Goal: Information Seeking & Learning: Learn about a topic

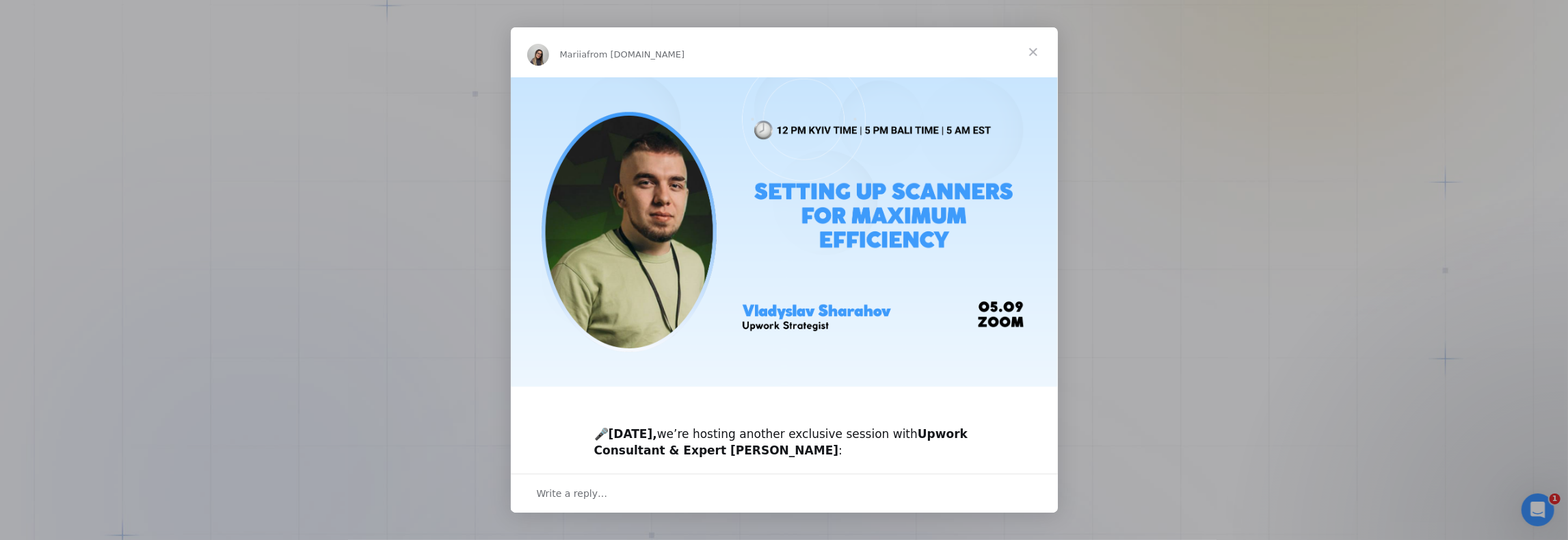
click at [1029, 48] on span "Close" at bounding box center [1033, 52] width 49 height 49
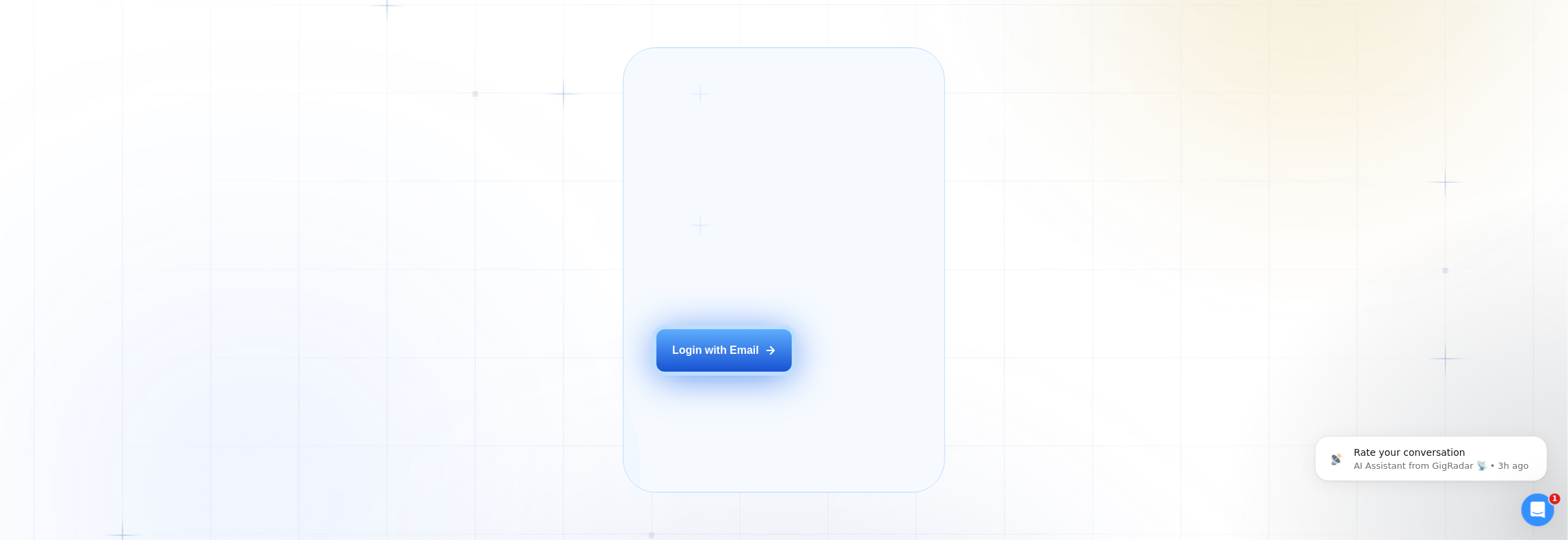
click at [680, 358] on div "Login with Email" at bounding box center [715, 351] width 87 height 15
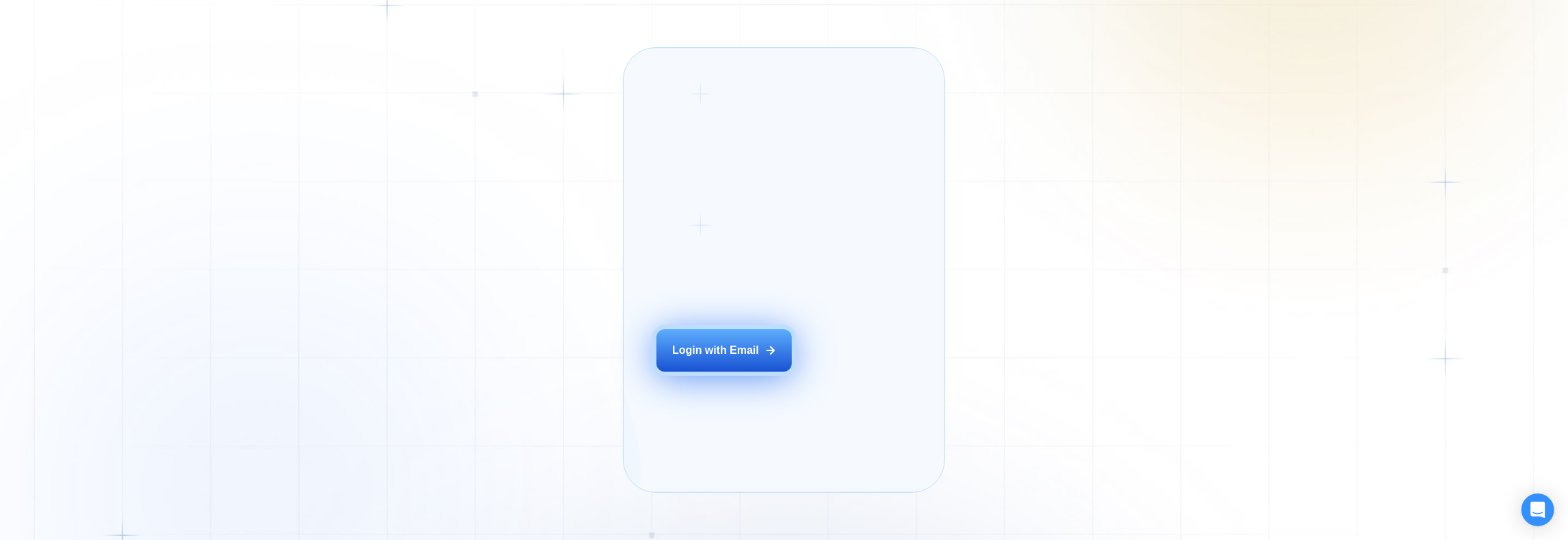
click at [693, 358] on div "Login with Email" at bounding box center [715, 351] width 87 height 15
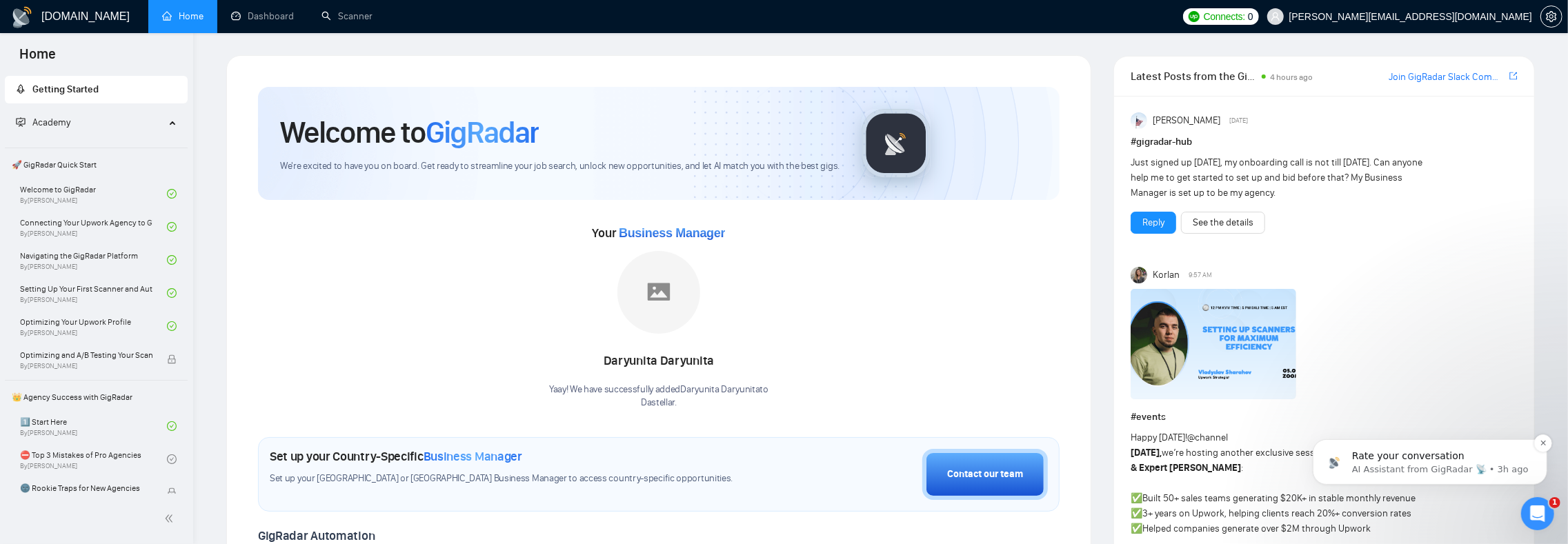
click at [1397, 465] on p "AI Assistant from GigRadar 📡 • 3h ago" at bounding box center [1440, 469] width 178 height 12
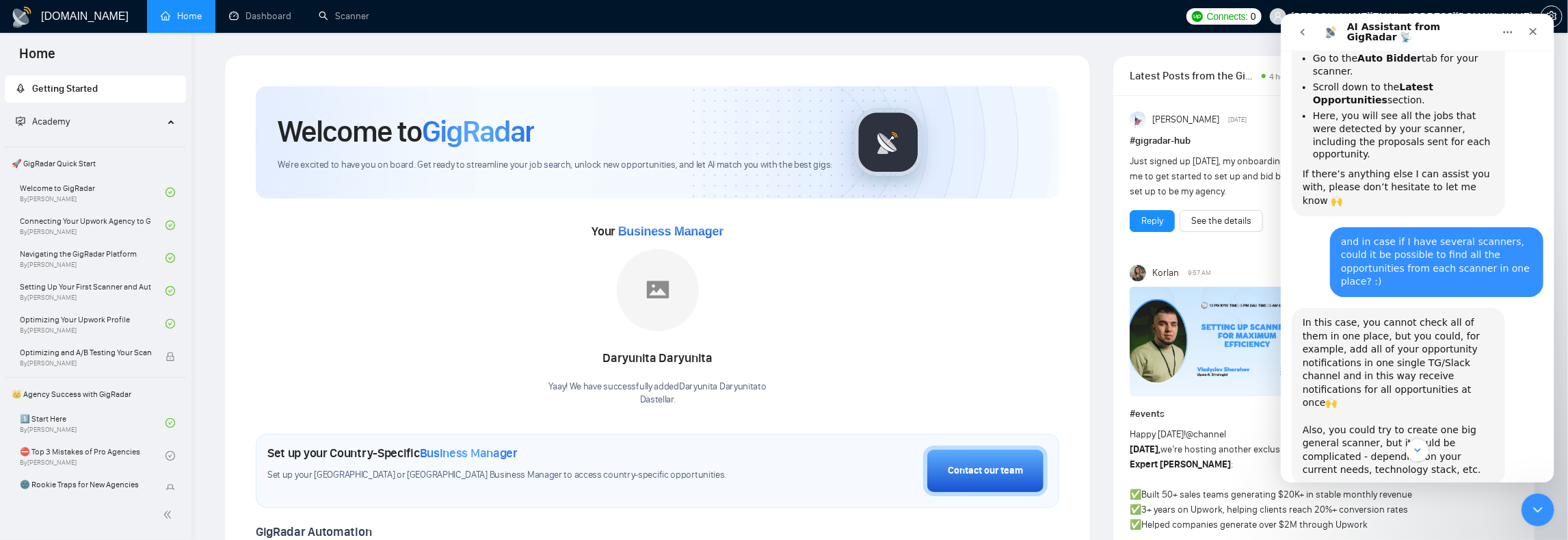
scroll to position [1000, 0]
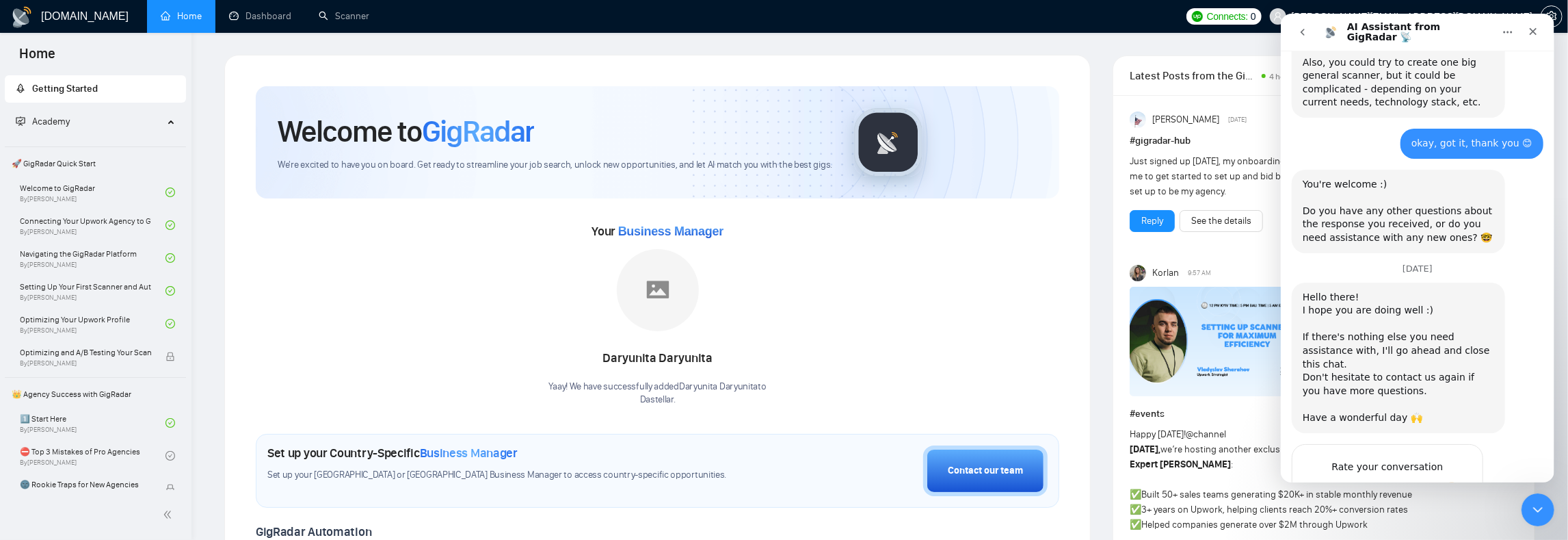
click at [1448, 482] on span "Amazing" at bounding box center [1451, 494] width 25 height 25
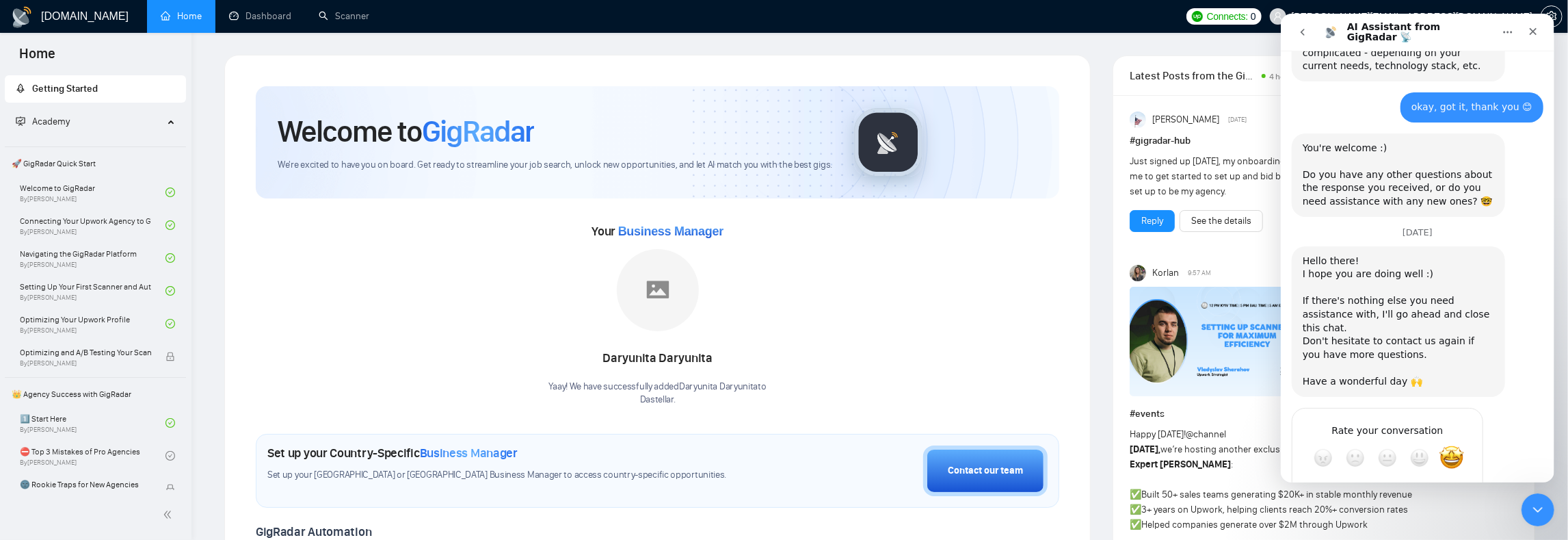
click at [1452, 493] on div "Submit" at bounding box center [1458, 507] width 28 height 28
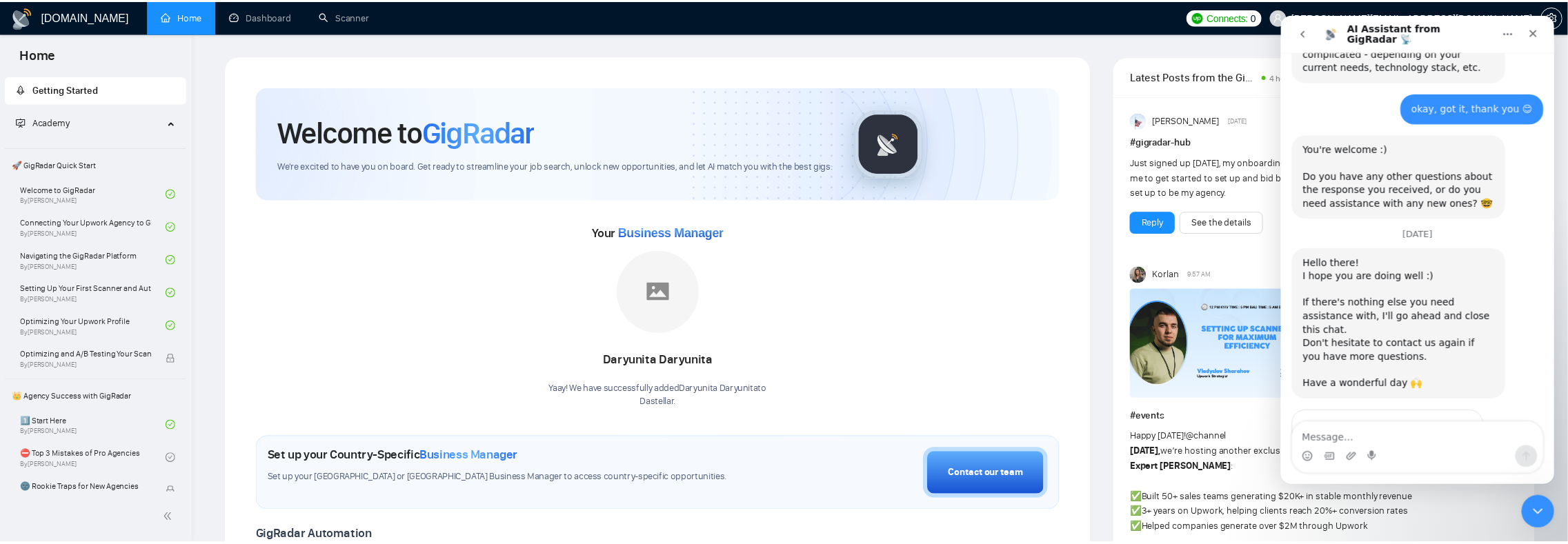
scroll to position [1271, 0]
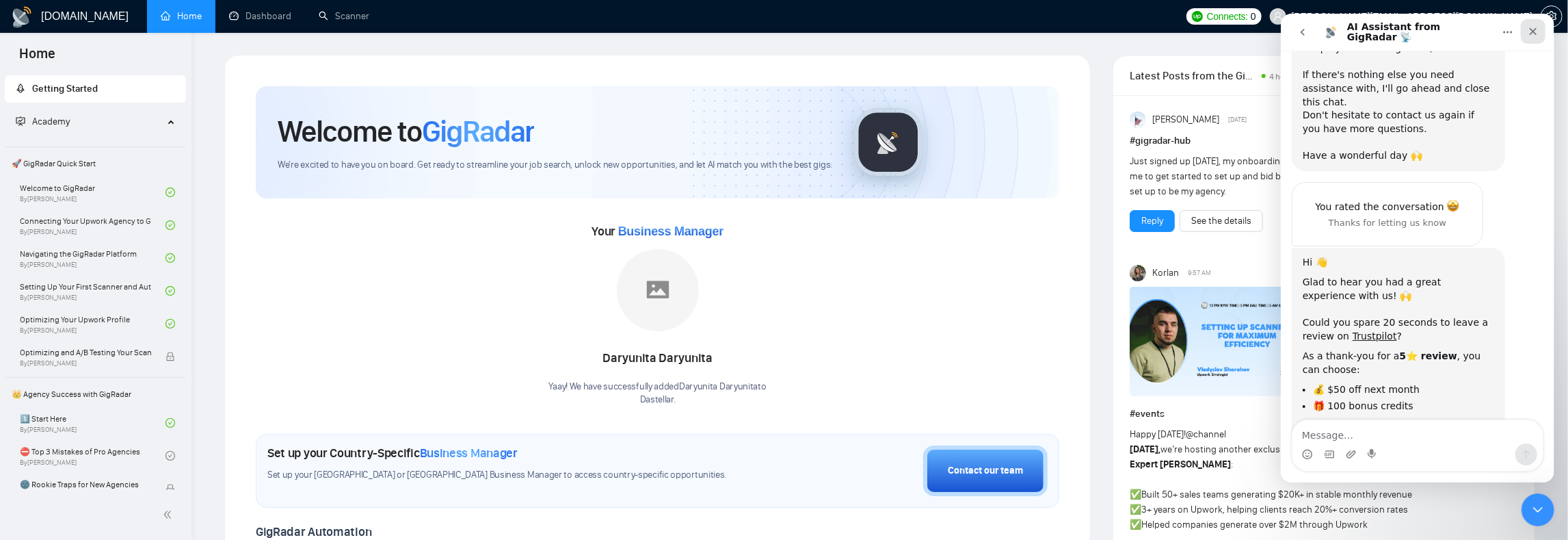
click at [1530, 28] on icon "Close" at bounding box center [1533, 32] width 8 height 8
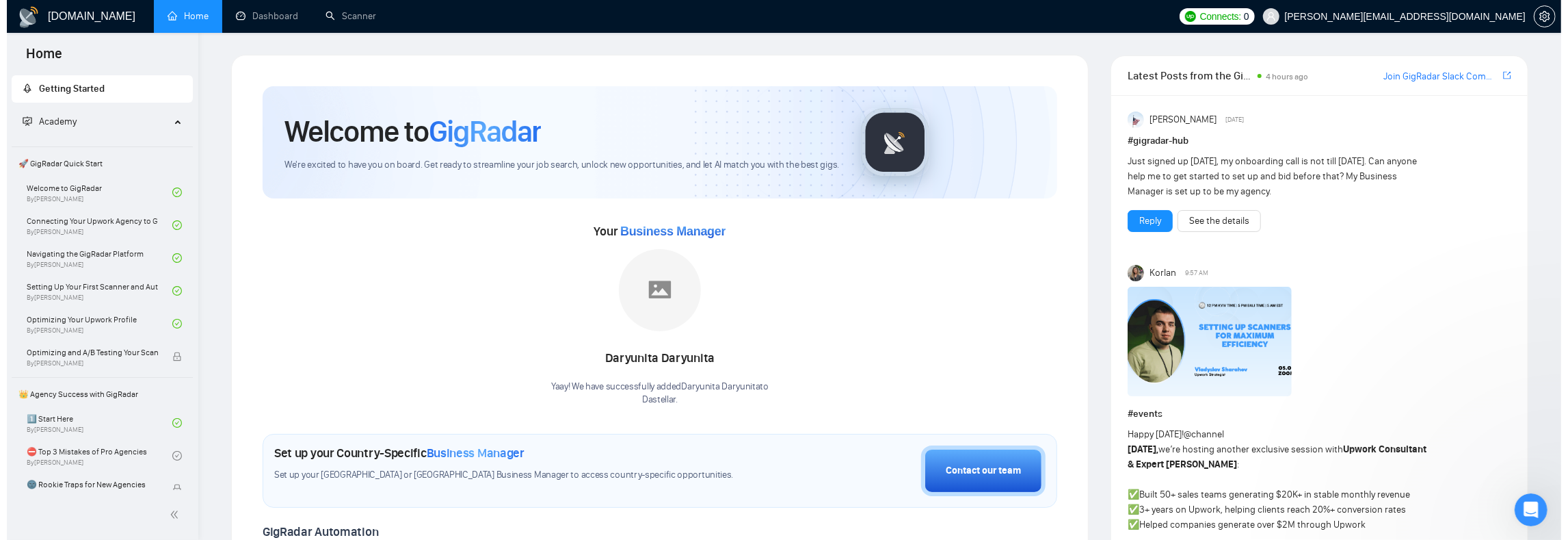
scroll to position [0, 0]
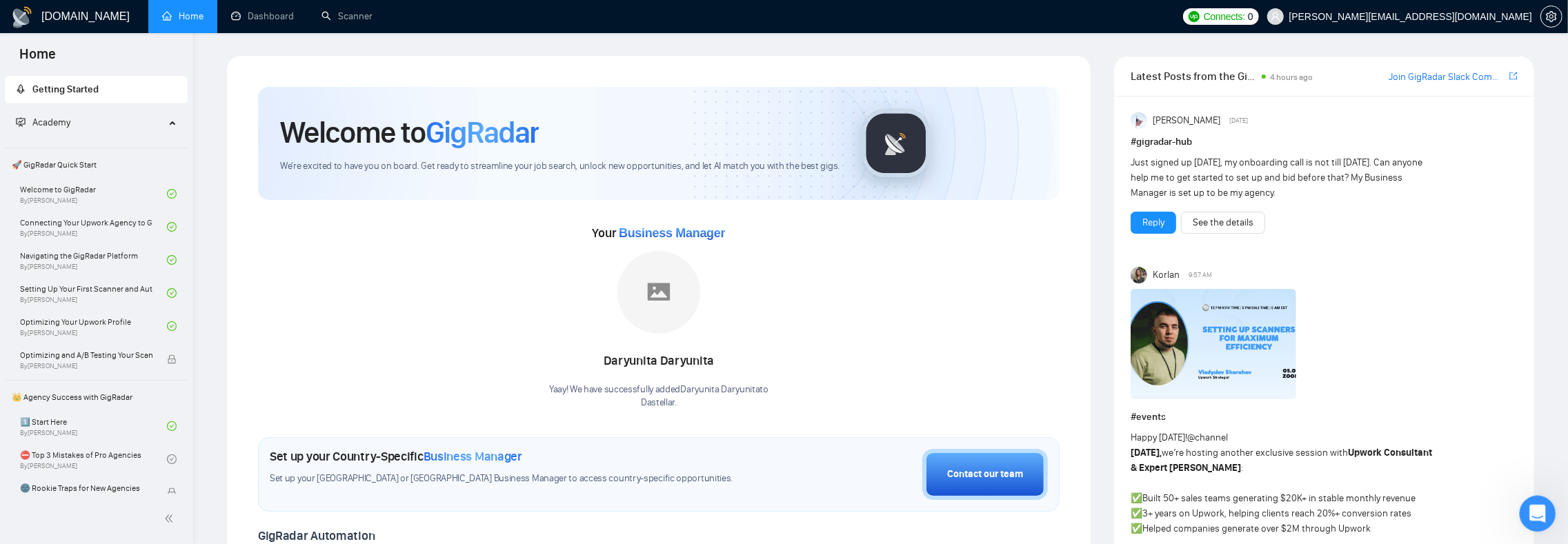
click at [1539, 518] on icon "Open Intercom Messenger" at bounding box center [1536, 512] width 22 height 22
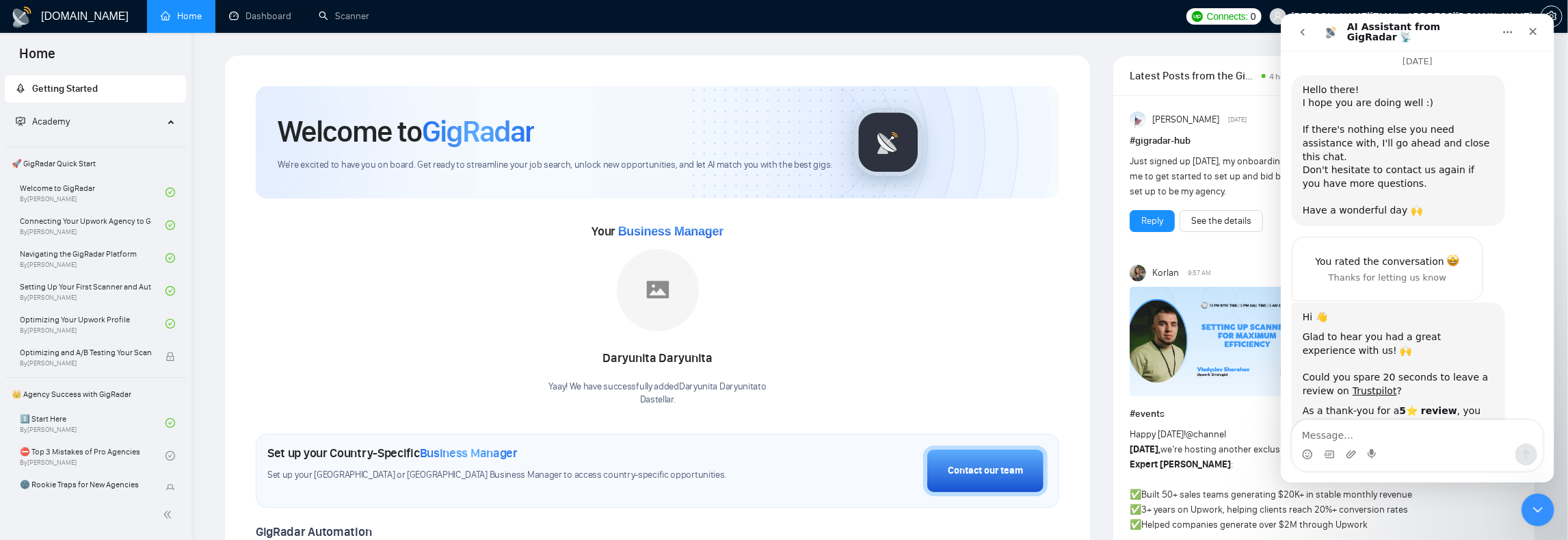
scroll to position [1262, 0]
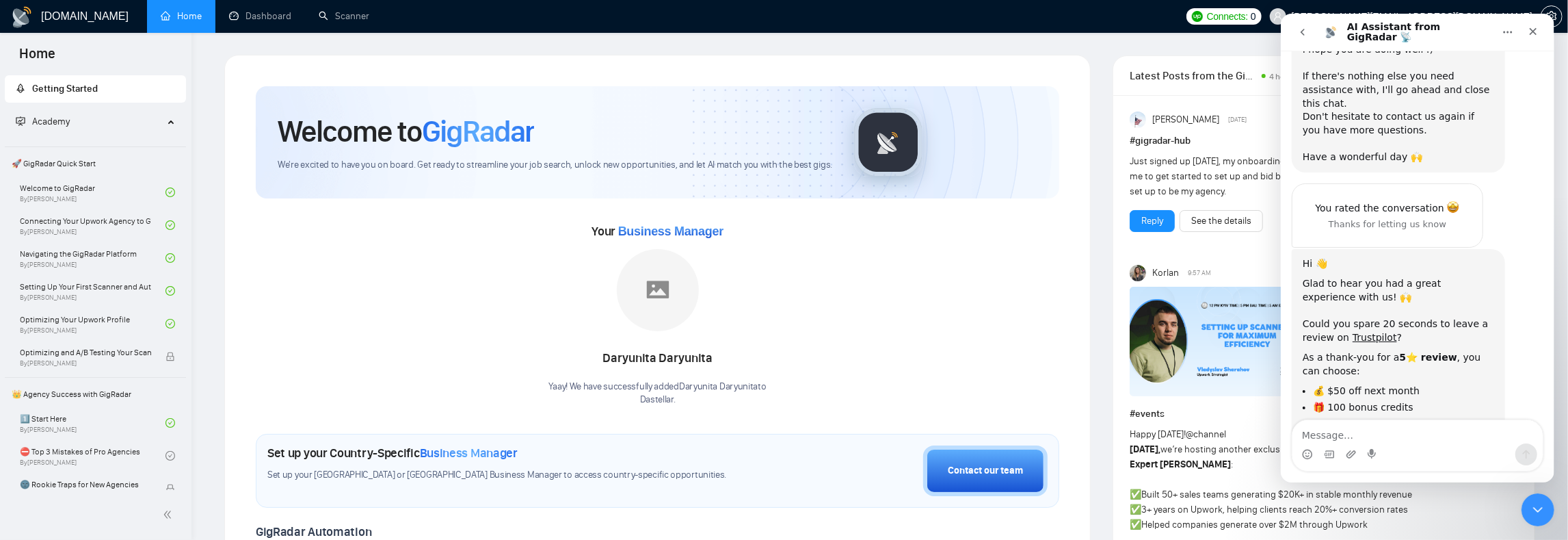
click at [1304, 35] on icon "go back" at bounding box center [1301, 31] width 4 height 7
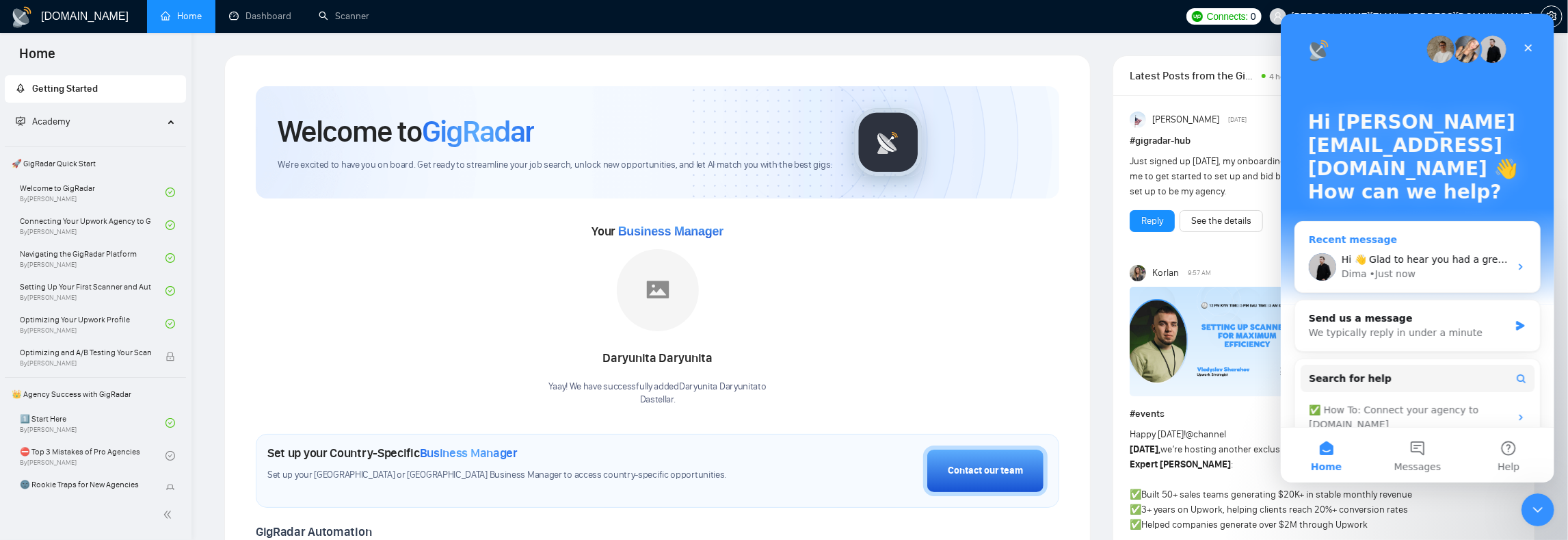
click at [1443, 268] on div "Dima • Just now" at bounding box center [1425, 274] width 168 height 15
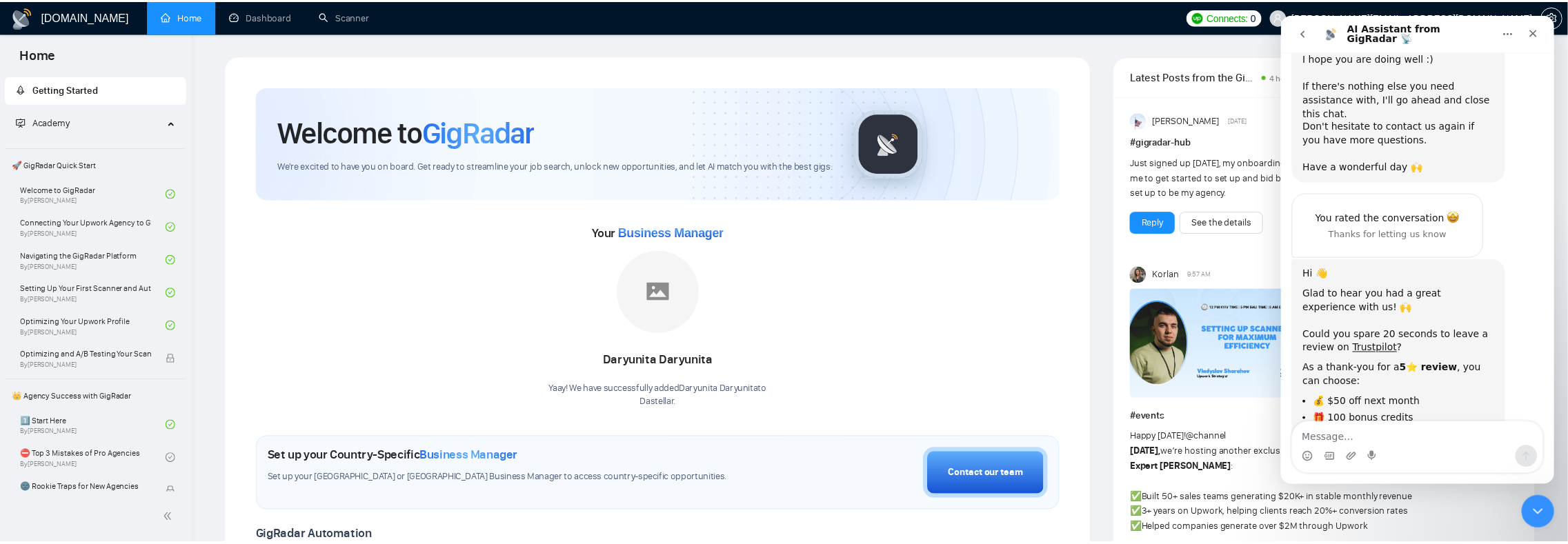
scroll to position [1271, 0]
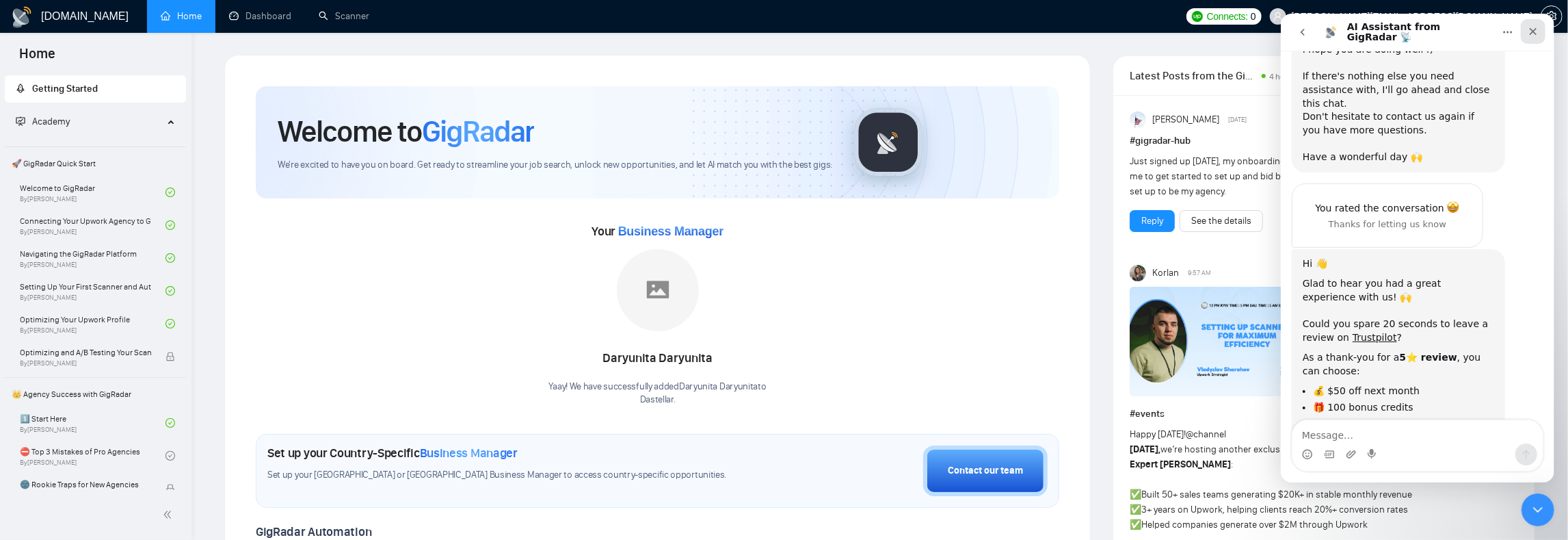
click at [1529, 31] on icon "Close" at bounding box center [1532, 31] width 11 height 11
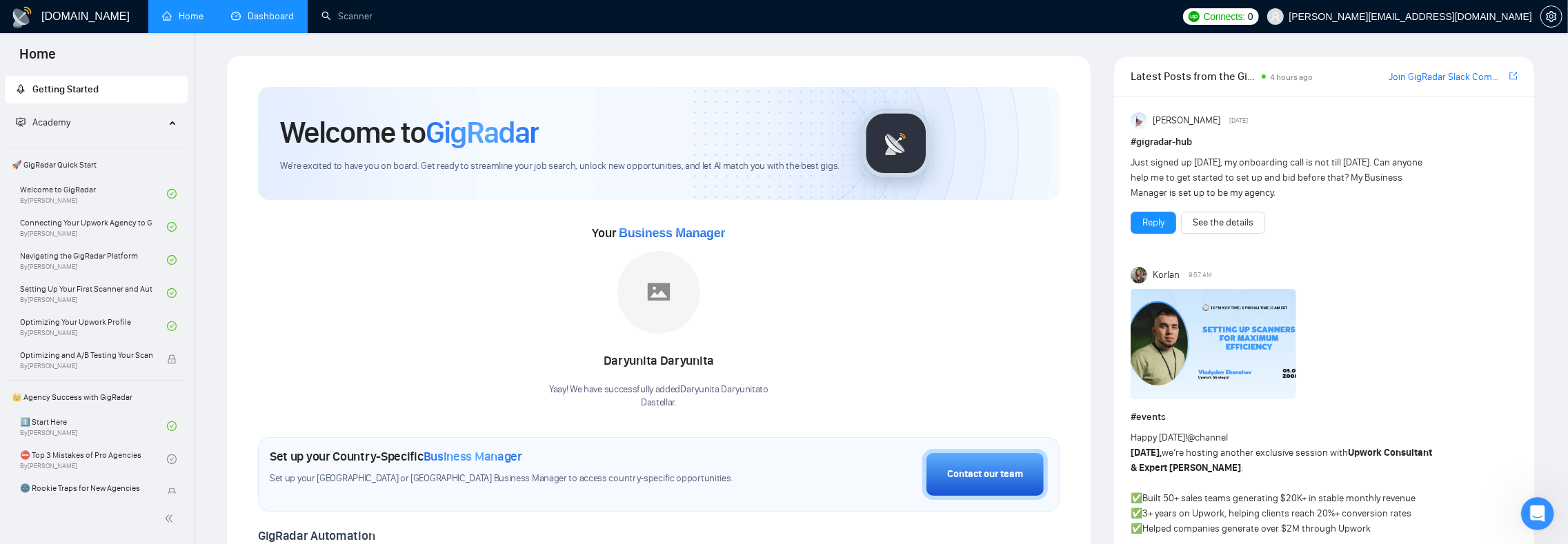
click at [244, 10] on link "Dashboard" at bounding box center [262, 15] width 63 height 12
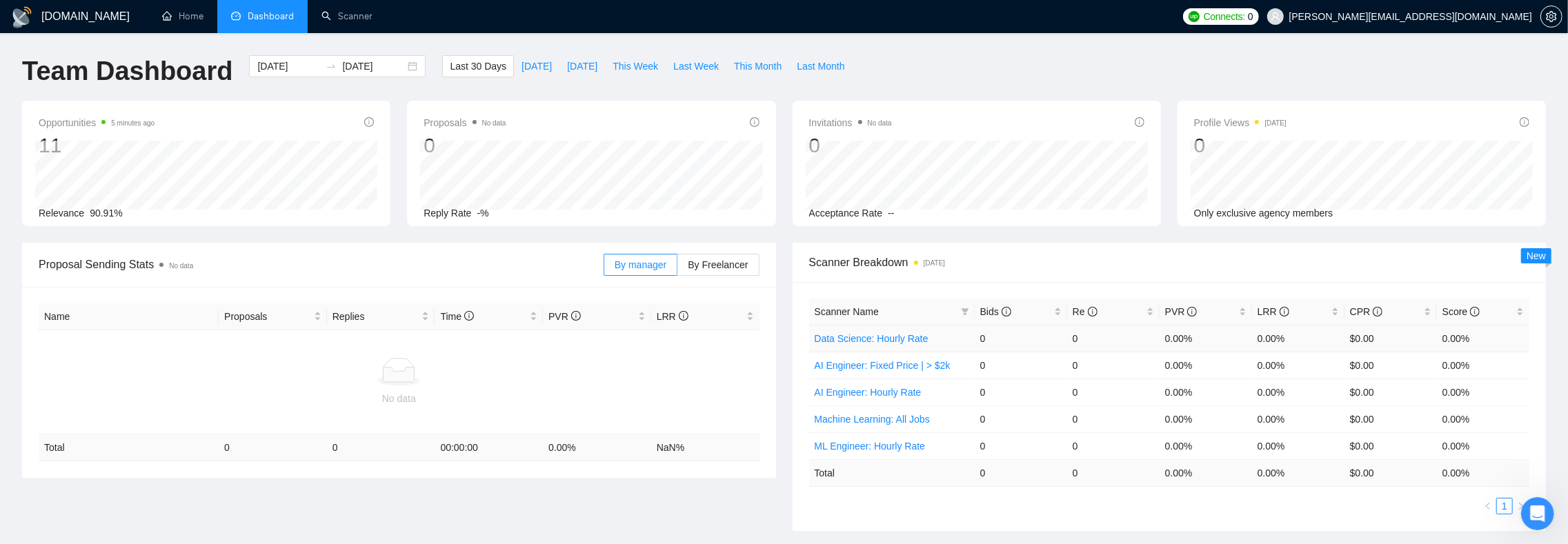
click at [886, 336] on link "Data Science: Hourly Rate" at bounding box center [871, 338] width 114 height 11
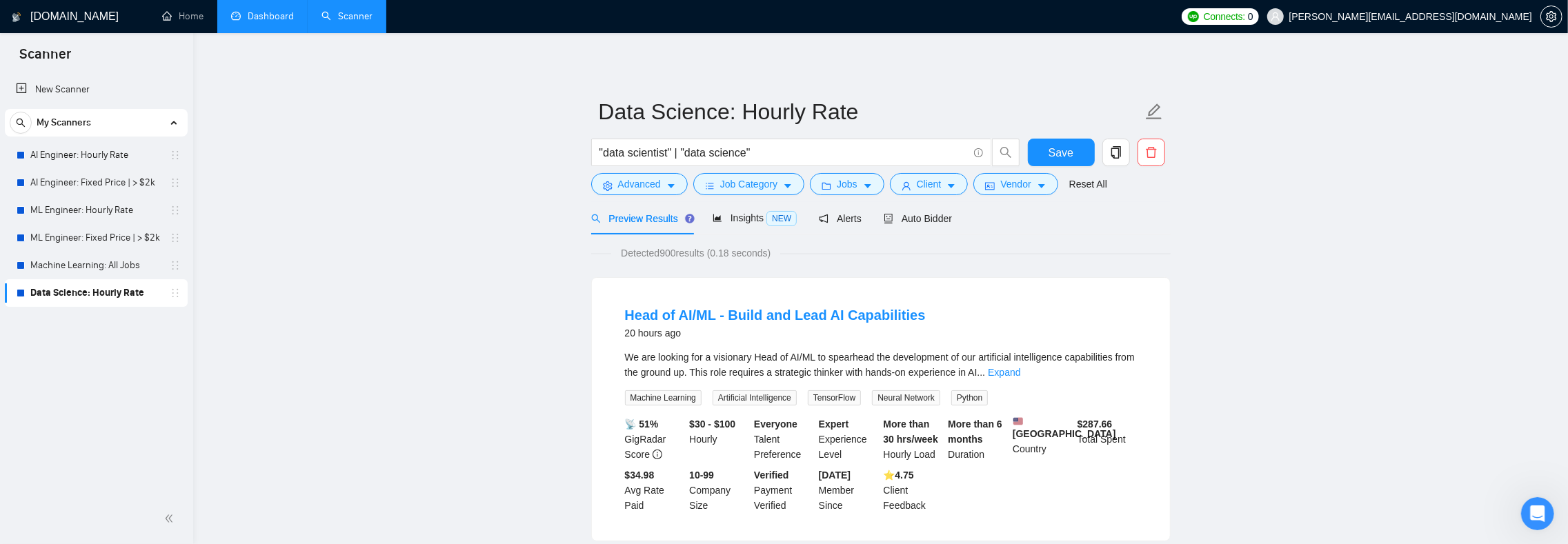
click at [762, 223] on span "Insights NEW" at bounding box center [755, 218] width 84 height 11
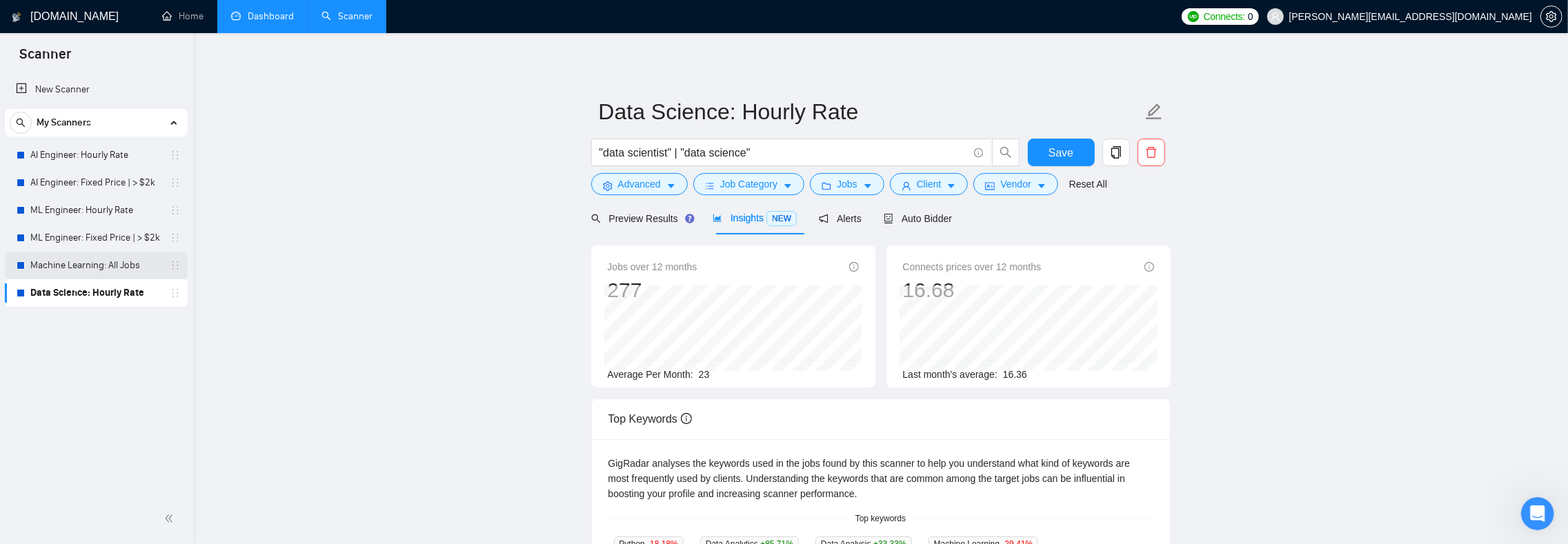
click at [84, 265] on link "Machine Learning: All Jobs" at bounding box center [96, 266] width 131 height 28
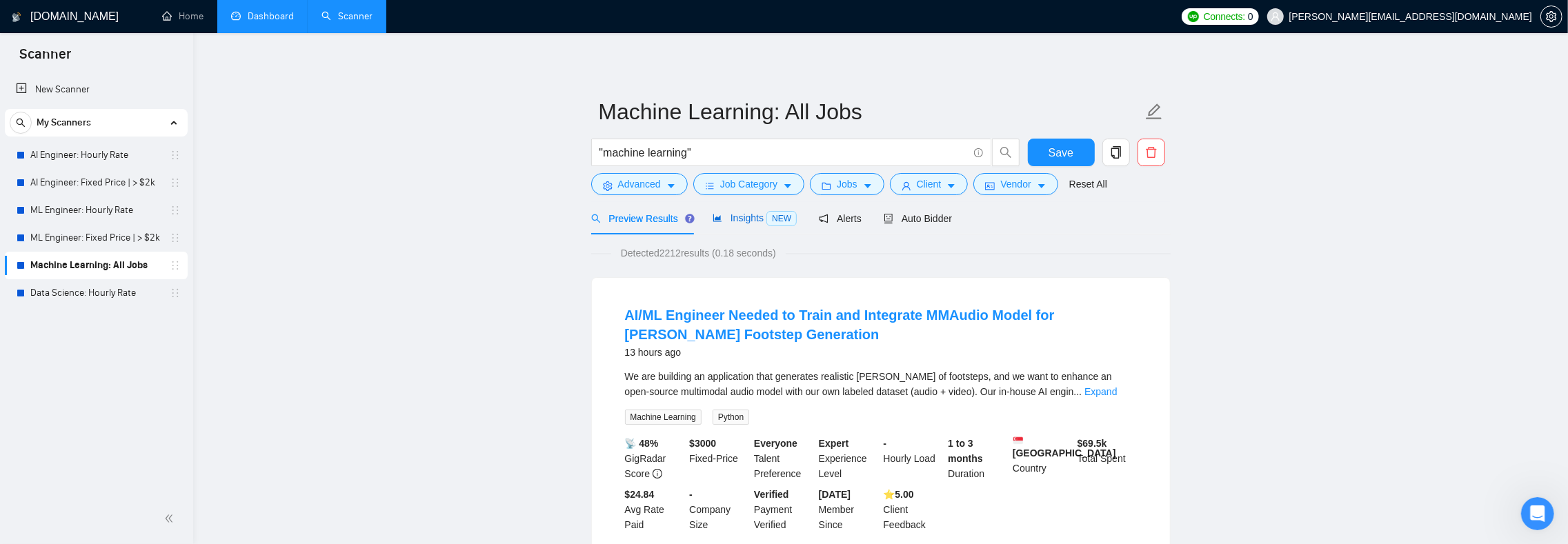
click at [746, 216] on span "Insights NEW" at bounding box center [755, 218] width 84 height 11
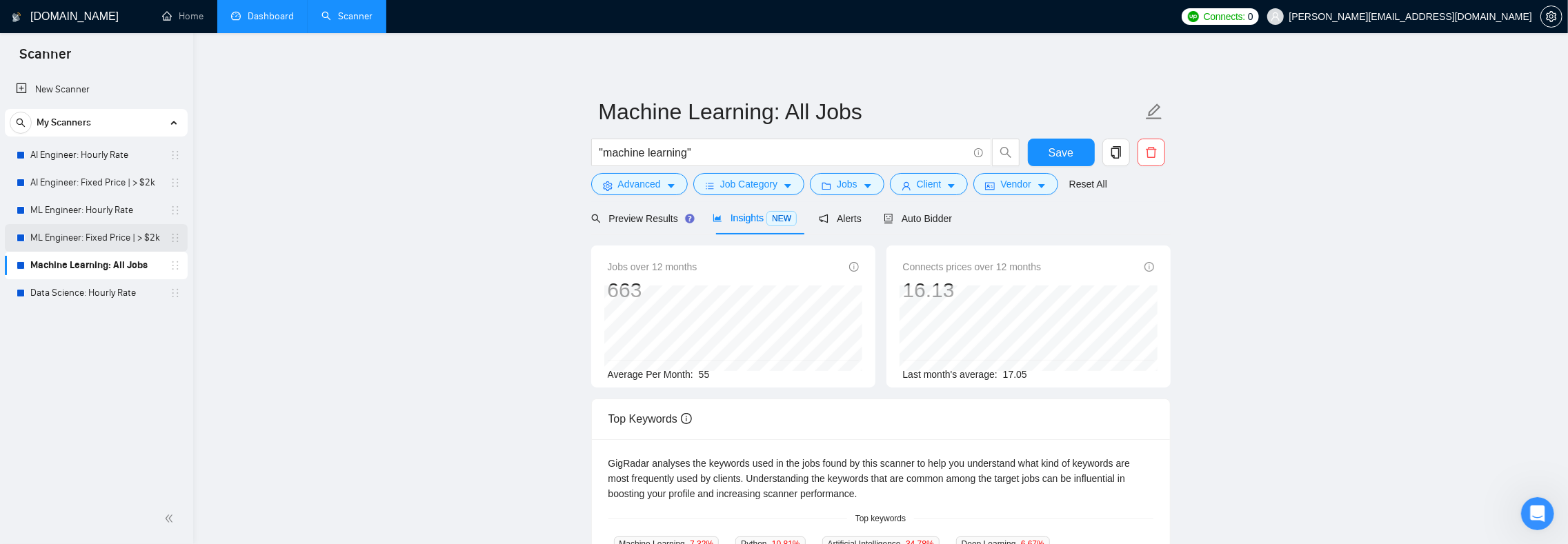
click at [78, 239] on link "ML Engineer: Fixed Price | > $2k" at bounding box center [96, 238] width 131 height 28
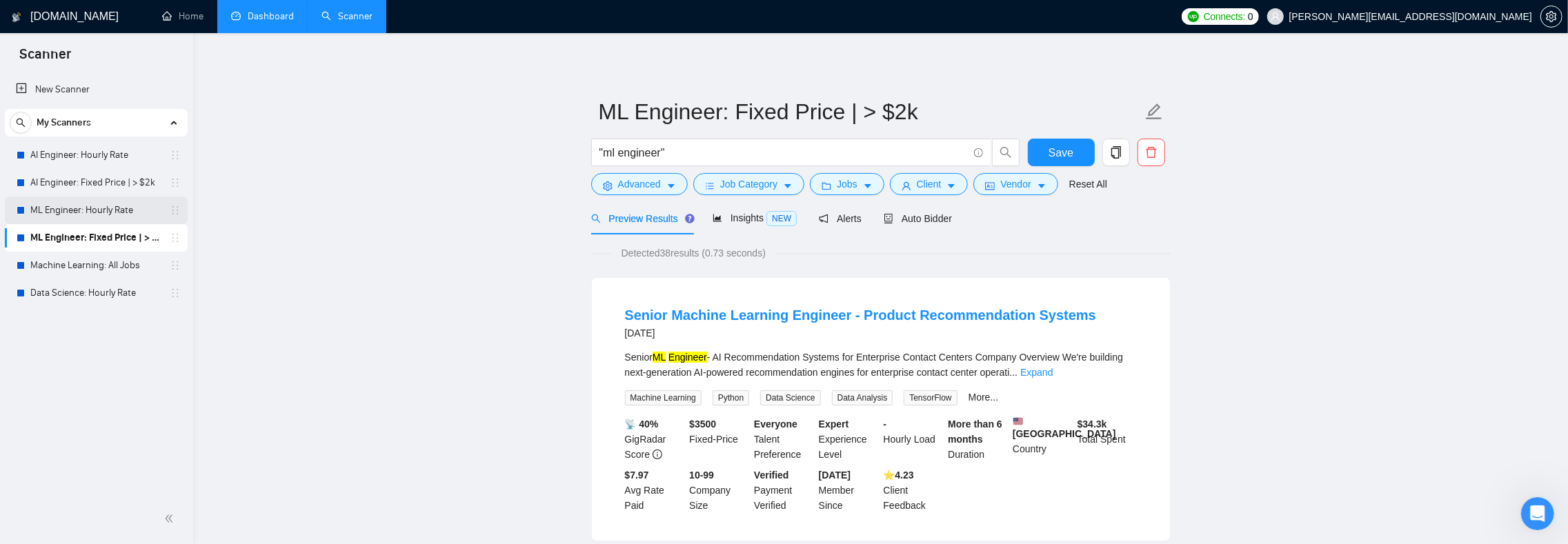
click at [72, 214] on link "ML Engineer: Hourly Rate" at bounding box center [96, 210] width 131 height 28
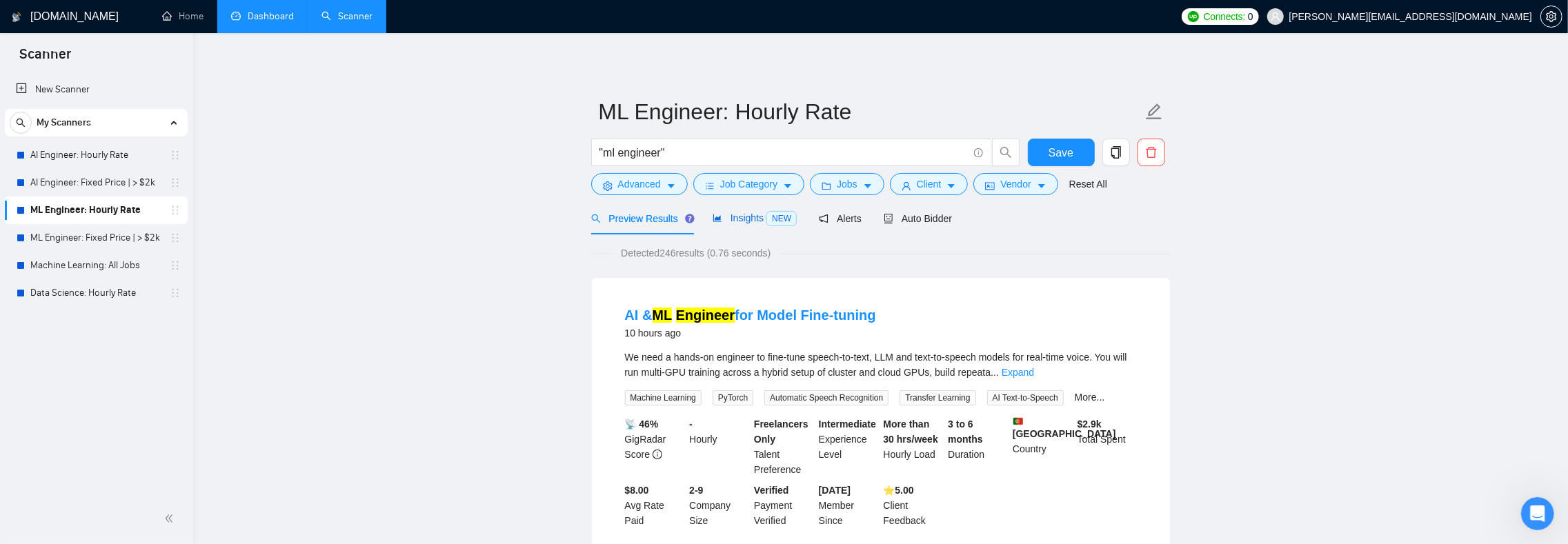
click at [752, 226] on div "Insights NEW" at bounding box center [755, 218] width 84 height 16
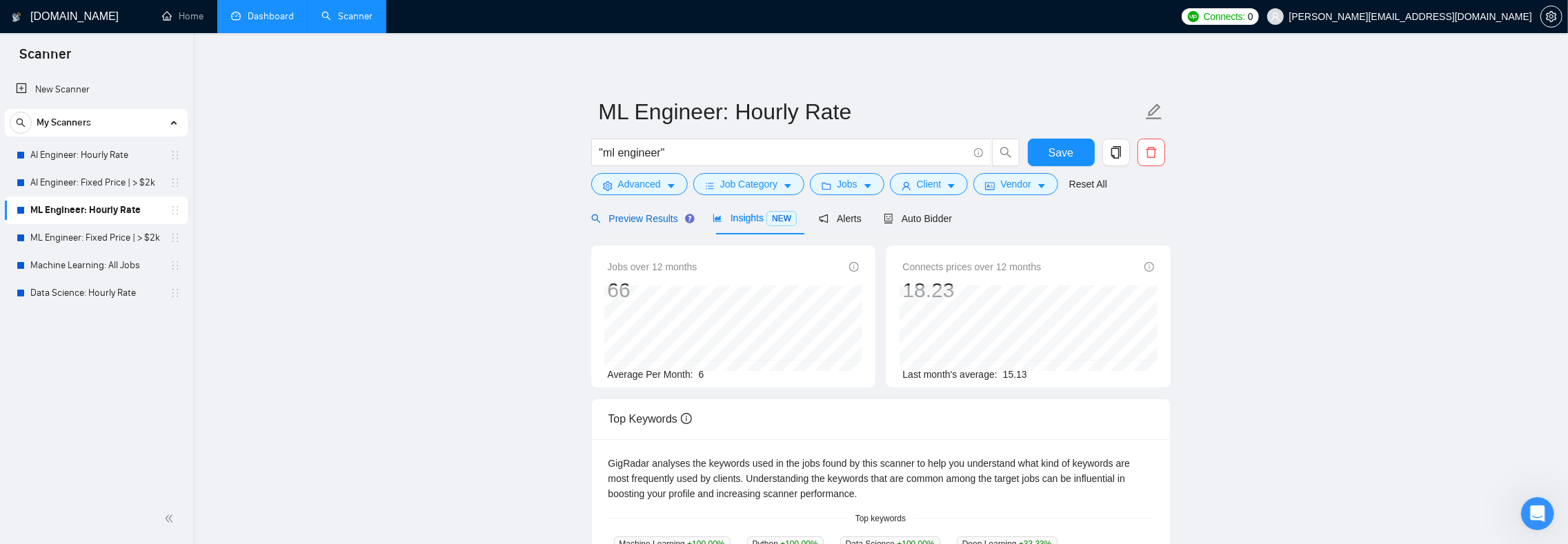
click at [627, 219] on span "Preview Results" at bounding box center [641, 219] width 99 height 11
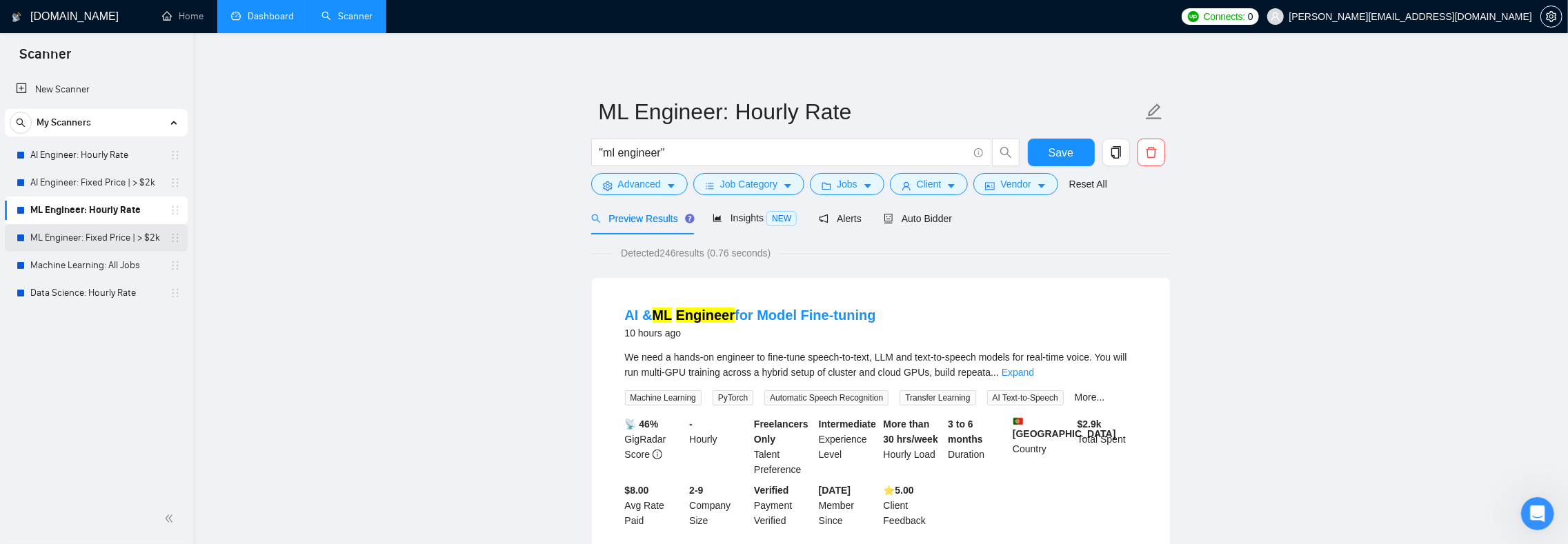
click at [60, 238] on link "ML Engineer: Fixed Price | > $2k" at bounding box center [96, 238] width 131 height 28
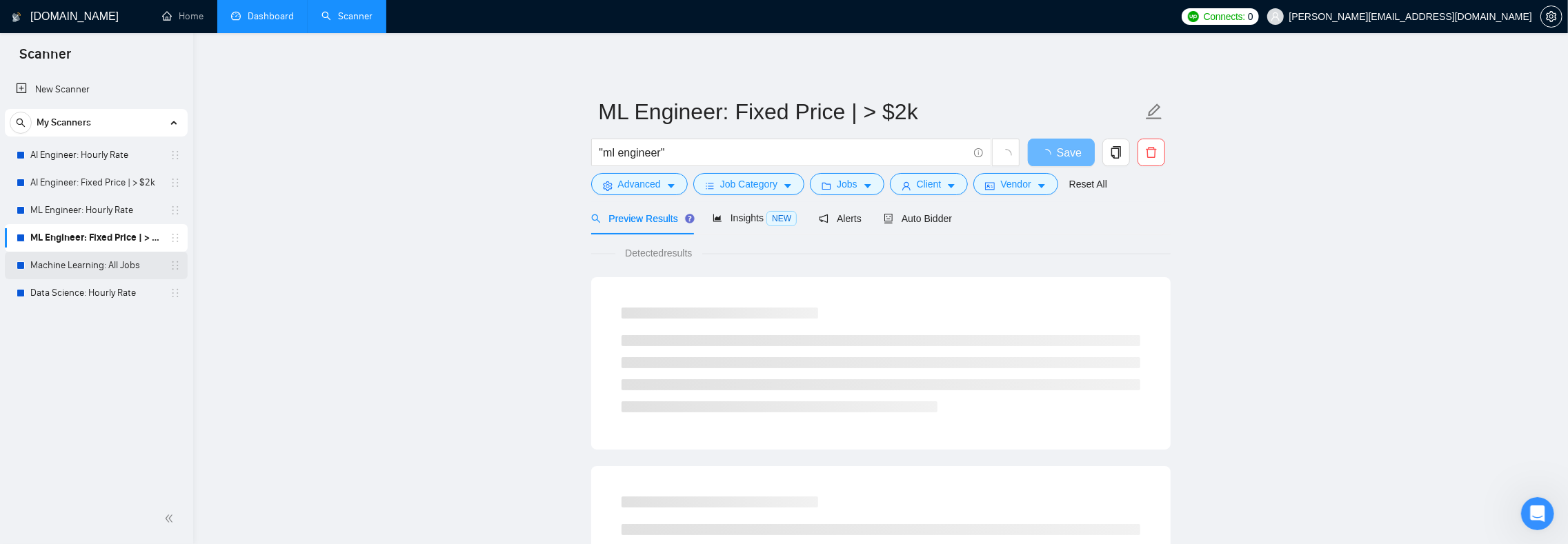
click at [54, 260] on link "Machine Learning: All Jobs" at bounding box center [96, 266] width 131 height 28
click at [102, 158] on link "AI Engineer: Hourly Rate" at bounding box center [96, 155] width 131 height 28
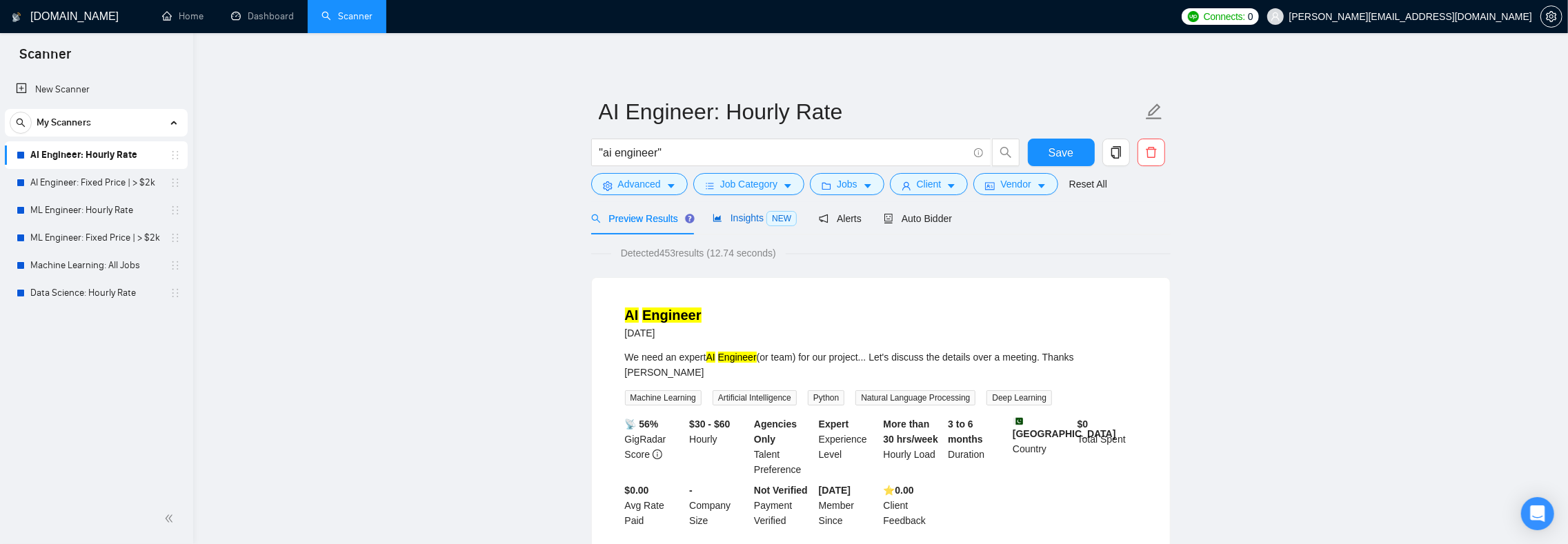
click at [728, 216] on span "Insights NEW" at bounding box center [755, 218] width 84 height 11
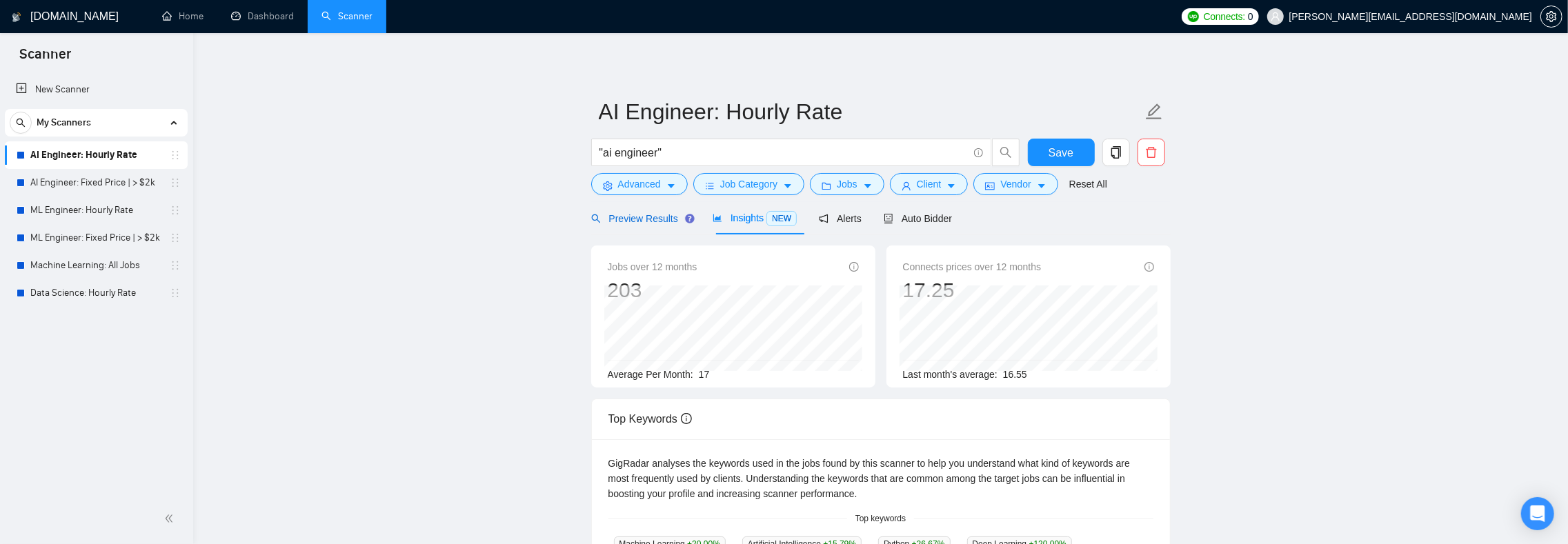
click at [632, 216] on span "Preview Results" at bounding box center [641, 219] width 99 height 11
